Goal: Information Seeking & Learning: Learn about a topic

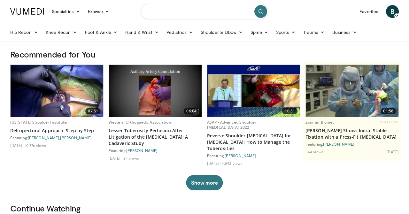
click at [160, 13] on input "Search topics, interventions" at bounding box center [205, 11] width 128 height 15
type input "**********"
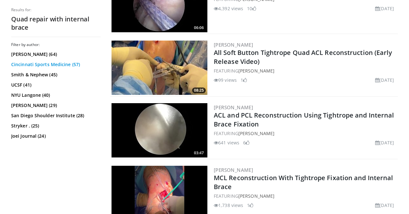
scroll to position [761, 0]
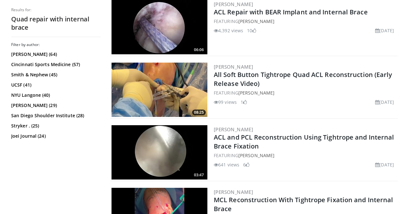
click at [37, 21] on h2 "Quad repair with internal brace" at bounding box center [56, 23] width 90 height 17
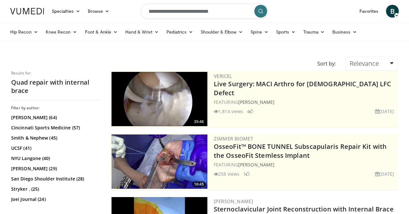
scroll to position [0, 0]
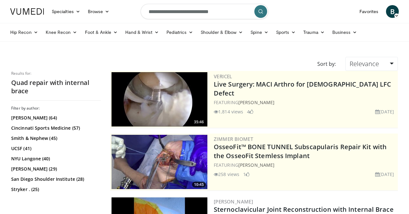
click at [158, 11] on input "**********" at bounding box center [205, 11] width 128 height 15
click at [161, 11] on input "**********" at bounding box center [205, 11] width 128 height 15
click at [177, 17] on input "**********" at bounding box center [205, 11] width 128 height 15
click at [240, 9] on input "**********" at bounding box center [205, 11] width 128 height 15
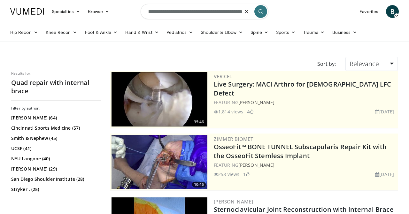
type input "**********"
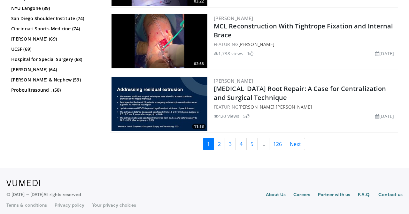
scroll to position [1633, 0]
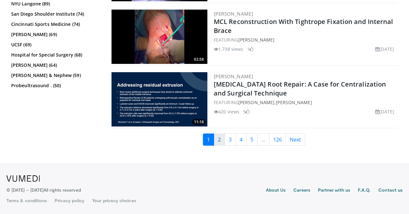
click at [219, 139] on link "2" at bounding box center [219, 140] width 11 height 12
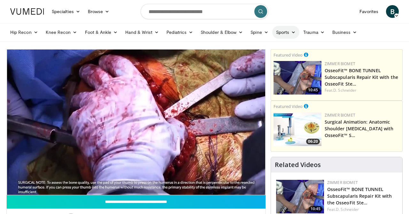
click at [291, 30] on icon at bounding box center [293, 32] width 4 height 4
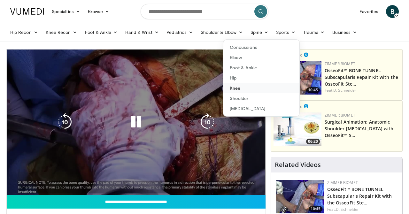
click at [234, 88] on link "Knee" at bounding box center [261, 88] width 76 height 10
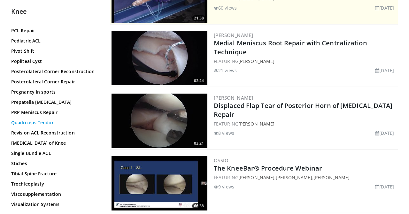
scroll to position [119, 0]
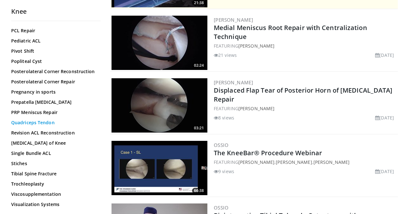
click at [30, 124] on link "Quadriceps Tendon" at bounding box center [54, 123] width 86 height 6
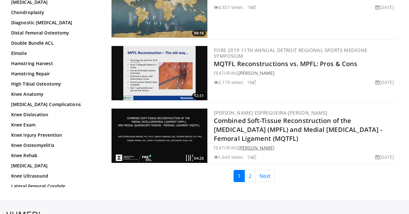
scroll to position [1512, 0]
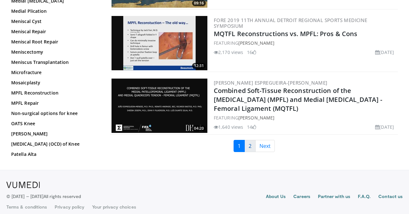
click at [247, 140] on link "2" at bounding box center [250, 146] width 11 height 12
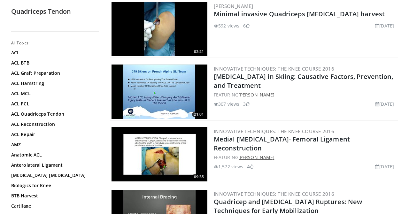
scroll to position [361, 0]
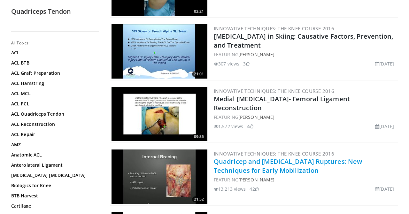
click at [238, 163] on link "Quadricep and [MEDICAL_DATA] Ruptures: New Techniques for Early Mobilization" at bounding box center [288, 166] width 148 height 18
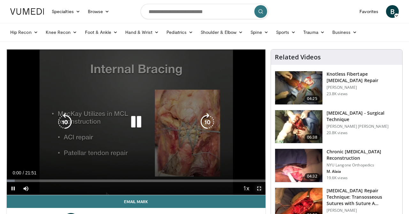
click at [259, 189] on span "Video Player" at bounding box center [259, 188] width 13 height 13
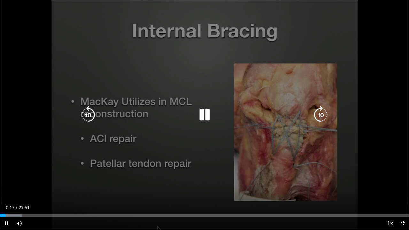
click at [179, 137] on div "10 seconds Tap to unmute" at bounding box center [204, 115] width 409 height 230
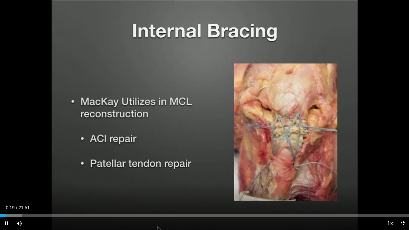
click at [44, 214] on div "Current Time 0:19 / Duration 21:51 Pause Skip Backward Skip Forward Mute Loaded…" at bounding box center [204, 223] width 409 height 13
click at [132, 169] on div "10 seconds Tap to unmute" at bounding box center [204, 115] width 409 height 230
click at [61, 214] on div "Current Time 0:30 / Duration 21:51 Pause Skip Backward Skip Forward Mute Loaded…" at bounding box center [204, 223] width 409 height 13
click at [68, 210] on div "Current Time 0:32 / Duration 21:51" at bounding box center [204, 208] width 409 height 6
click at [63, 214] on div "Loaded : 7.61% 00:33 09:54" at bounding box center [204, 214] width 409 height 6
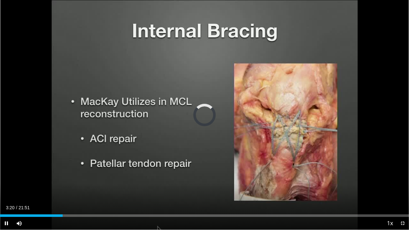
click at [61, 214] on div "Current Time 3:20 / Duration 21:51 Pause Skip Backward Skip Forward Mute Loaded…" at bounding box center [204, 223] width 409 height 13
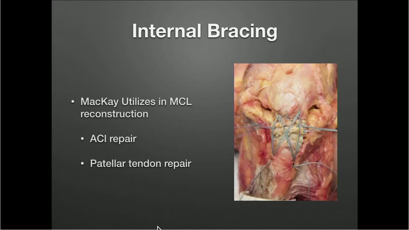
click at [97, 204] on div "10 seconds Tap to unmute" at bounding box center [204, 115] width 409 height 230
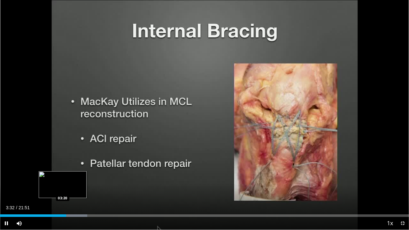
click at [101, 214] on div "Loaded : 21.31% 03:32 03:20" at bounding box center [204, 215] width 409 height 3
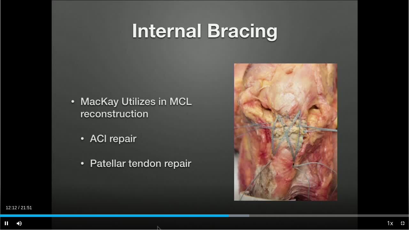
click at [126, 163] on div "10 seconds Tap to unmute" at bounding box center [204, 115] width 409 height 230
click at [241, 214] on div "Progress Bar" at bounding box center [234, 215] width 30 height 3
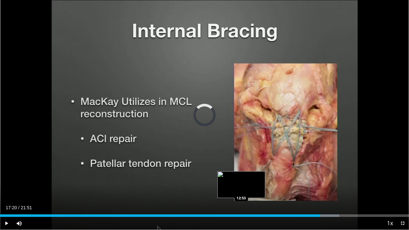
click at [327, 214] on div "Progress Bar" at bounding box center [324, 215] width 30 height 3
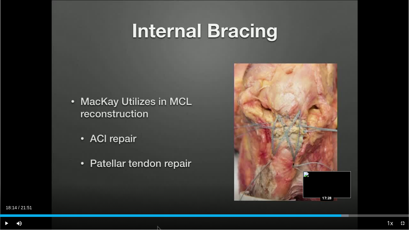
click at [342, 214] on div "Loaded : 85.26% 18:14 17:28" at bounding box center [204, 214] width 409 height 6
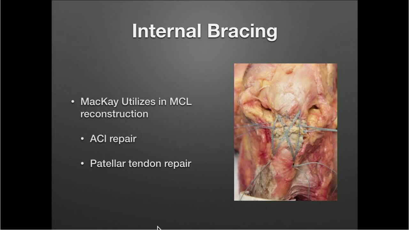
click at [294, 197] on div "10 seconds Tap to unmute" at bounding box center [204, 115] width 409 height 230
click at [327, 144] on div "10 seconds Tap to unmute" at bounding box center [204, 115] width 409 height 230
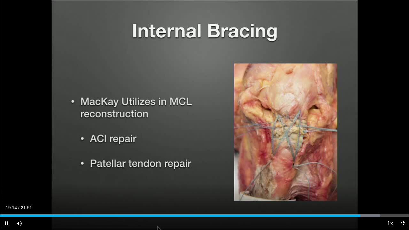
click at [259, 124] on div "10 seconds Tap to unmute" at bounding box center [204, 115] width 409 height 230
click at [231, 149] on div "10 seconds Tap to unmute" at bounding box center [204, 115] width 409 height 230
click at [350, 136] on div "10 seconds Tap to unmute" at bounding box center [204, 115] width 409 height 230
click at [286, 195] on div "10 seconds Tap to unmute" at bounding box center [204, 115] width 409 height 230
click at [194, 214] on div "Current Time 10:20 / Duration 21:51 Play Skip Backward Skip Forward Mute Loaded…" at bounding box center [204, 223] width 409 height 13
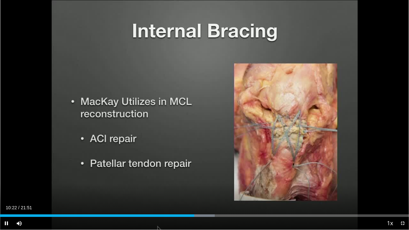
click at [208, 195] on div "10 seconds Tap to unmute" at bounding box center [204, 115] width 409 height 230
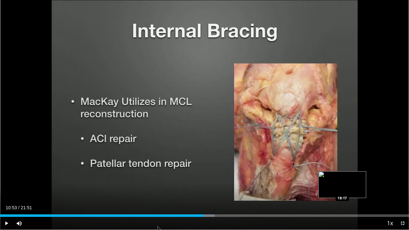
click at [207, 214] on div "Progress Bar" at bounding box center [203, 215] width 21 height 3
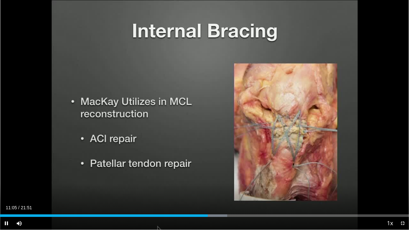
click at [219, 208] on div "Current Time 11:05 / Duration 21:51" at bounding box center [204, 208] width 409 height 6
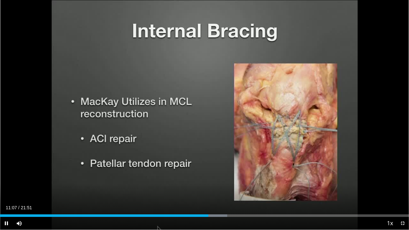
click at [219, 214] on div "Current Time 11:07 / Duration 21:51 Pause Skip Backward Skip Forward Mute Loade…" at bounding box center [204, 223] width 409 height 13
click at [224, 190] on div "10 seconds Tap to unmute" at bounding box center [204, 115] width 409 height 230
click at [227, 214] on div "Progress Bar" at bounding box center [213, 215] width 28 height 3
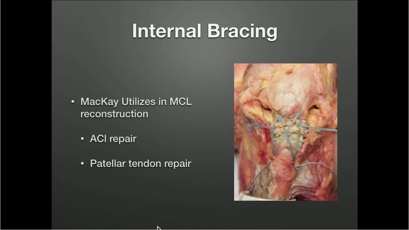
click at [191, 191] on div "10 seconds Tap to unmute" at bounding box center [204, 115] width 409 height 230
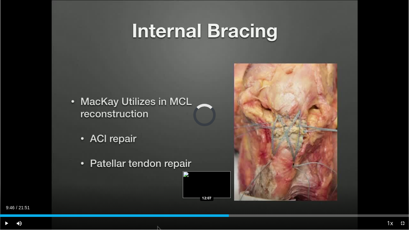
click at [186, 214] on div "Loaded : 0.00% 12:13 12:07" at bounding box center [204, 215] width 409 height 3
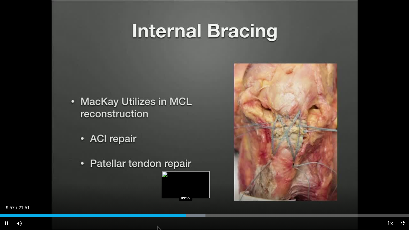
click at [178, 214] on div "Loaded : 50.24% 09:57 09:55" at bounding box center [204, 214] width 409 height 6
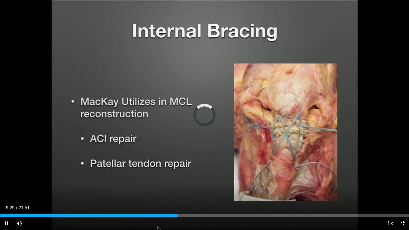
click at [176, 214] on div "Current Time 9:29 / Duration 21:51 Pause Skip Backward Skip Forward Mute Loaded…" at bounding box center [204, 223] width 409 height 13
click at [218, 125] on div "10 seconds Tap to unmute" at bounding box center [204, 115] width 409 height 230
